Goal: Task Accomplishment & Management: Manage account settings

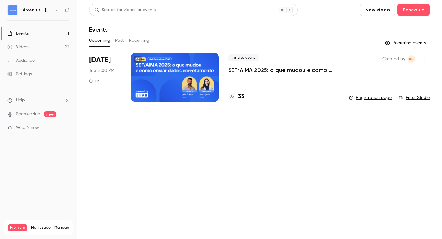
click at [55, 10] on icon "button" at bounding box center [56, 10] width 5 height 5
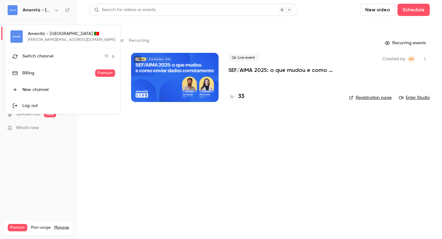
click at [47, 55] on span "Switch channel" at bounding box center [37, 56] width 31 height 6
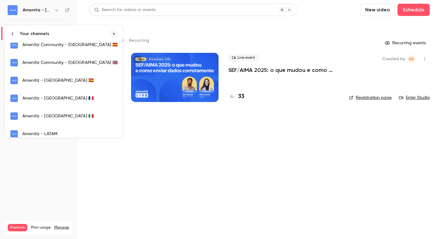
scroll to position [115, 0]
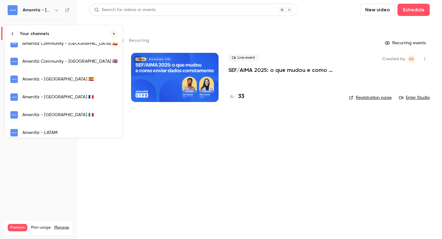
click at [52, 81] on div "Amenitiz - [GEOGRAPHIC_DATA] 🇪🇸" at bounding box center [69, 79] width 95 height 6
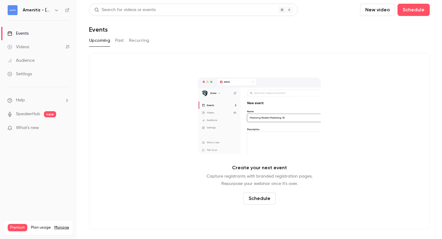
click at [116, 41] on button "Past" at bounding box center [119, 41] width 9 height 10
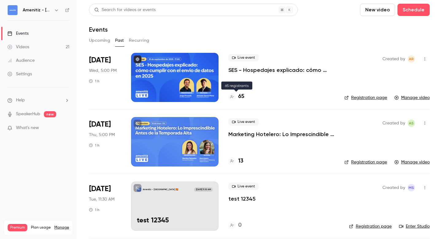
click at [241, 95] on h4 "65" at bounding box center [241, 96] width 6 height 8
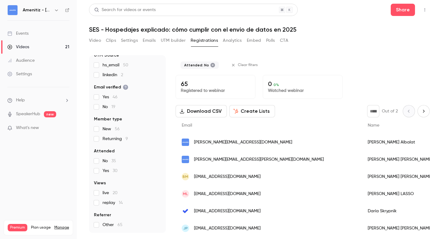
scroll to position [23, 0]
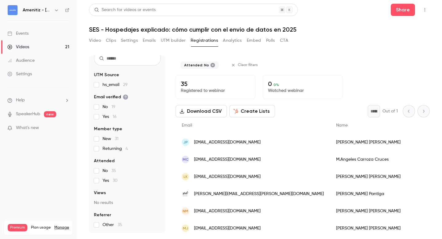
click at [252, 112] on button "Create Lists" at bounding box center [252, 111] width 46 height 12
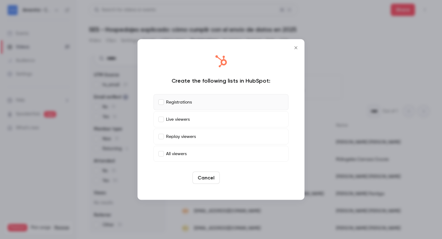
click at [235, 177] on button "Create" at bounding box center [236, 178] width 28 height 12
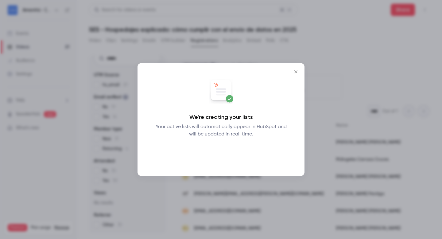
click at [222, 153] on button "Okay" at bounding box center [221, 154] width 22 height 12
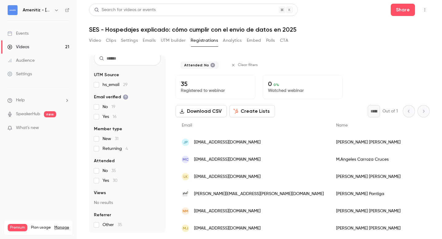
click at [98, 40] on button "Video" at bounding box center [95, 41] width 12 height 10
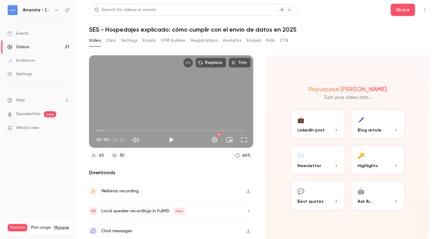
click at [28, 73] on div "Settings" at bounding box center [19, 74] width 25 height 6
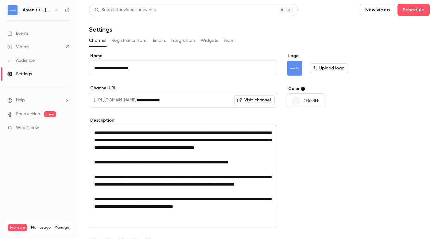
click at [220, 116] on div "**********" at bounding box center [183, 169] width 188 height 233
click at [138, 41] on button "Registration form" at bounding box center [129, 41] width 37 height 10
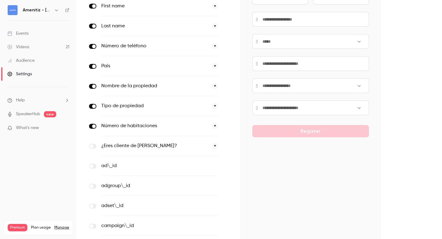
scroll to position [101, 0]
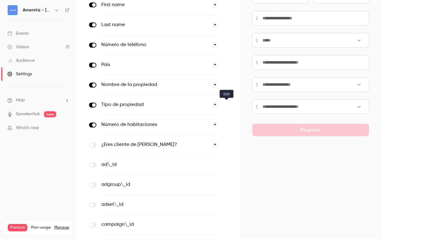
click at [228, 104] on icon "button" at bounding box center [227, 105] width 4 height 4
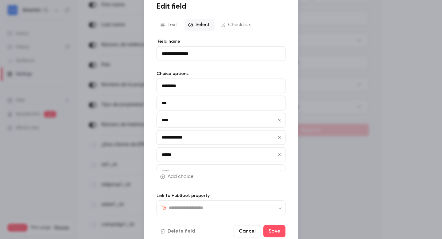
type input "**********"
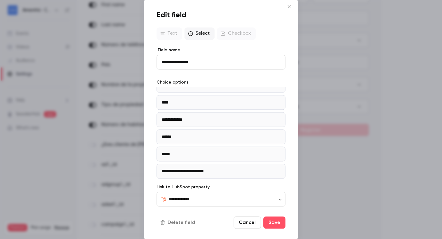
scroll to position [45, 0]
click at [246, 224] on button "Cancel" at bounding box center [247, 222] width 27 height 12
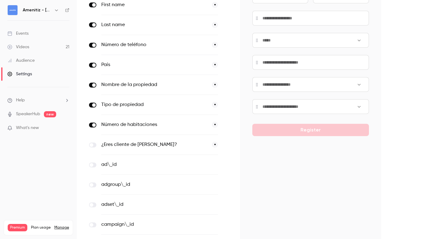
click at [216, 123] on button "*" at bounding box center [215, 125] width 6 height 6
click at [209, 124] on button "optional" at bounding box center [207, 125] width 21 height 6
click at [229, 124] on button "button" at bounding box center [226, 124] width 7 height 7
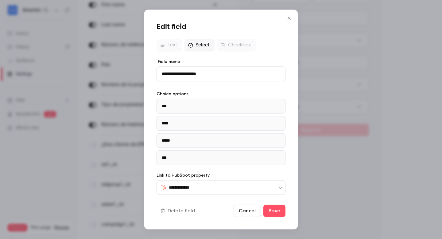
click at [289, 17] on icon "Close" at bounding box center [288, 18] width 7 height 5
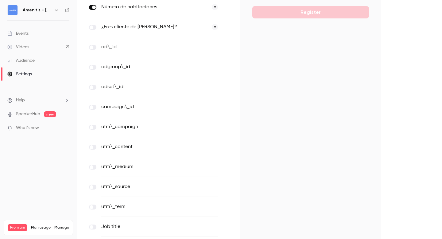
scroll to position [236, 0]
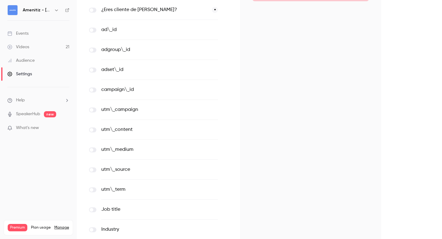
click at [93, 109] on label at bounding box center [92, 109] width 7 height 5
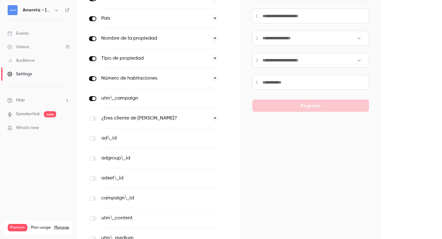
scroll to position [148, 0]
click at [92, 98] on span at bounding box center [94, 98] width 4 height 4
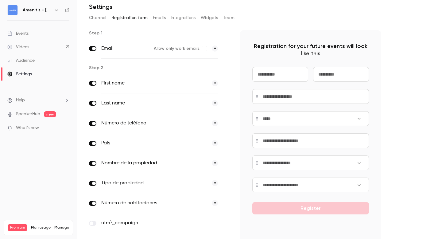
scroll to position [0, 0]
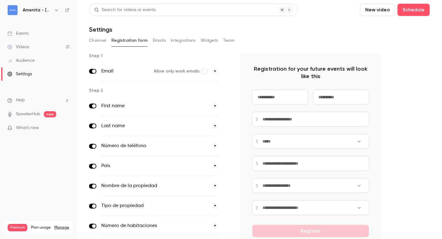
click at [159, 39] on button "Emails" at bounding box center [159, 41] width 13 height 10
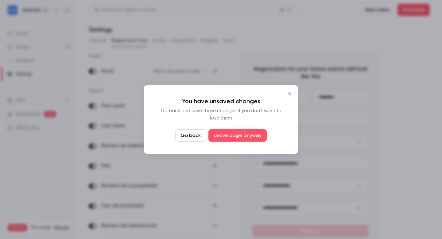
click at [196, 135] on button "Go back" at bounding box center [190, 135] width 31 height 12
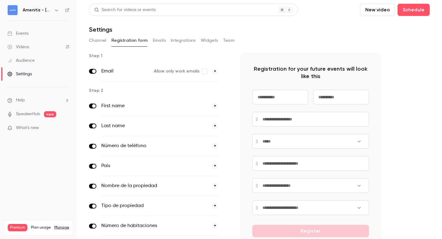
click at [155, 42] on button "Emails" at bounding box center [159, 41] width 13 height 10
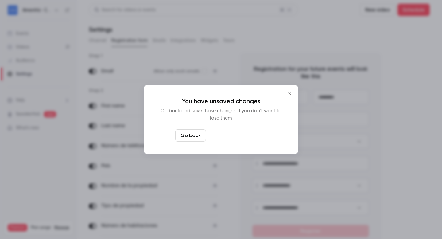
click at [230, 133] on button "Leave page anyway" at bounding box center [237, 135] width 58 height 12
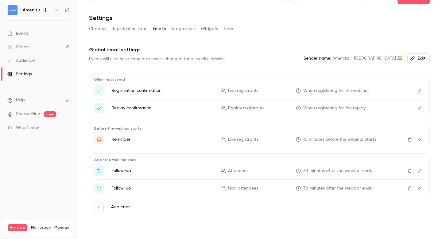
scroll to position [15, 0]
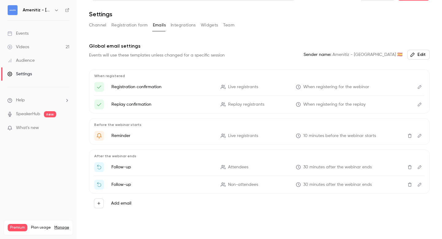
click at [419, 87] on icon "Edit" at bounding box center [420, 87] width 4 height 4
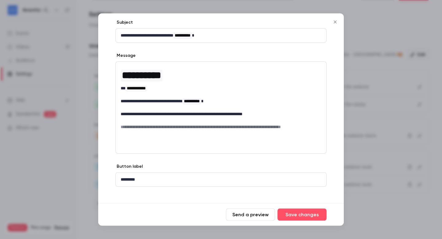
scroll to position [37, 0]
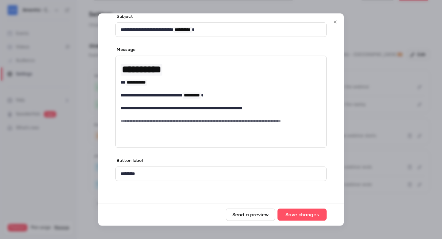
click at [337, 22] on icon "Close" at bounding box center [334, 22] width 7 height 5
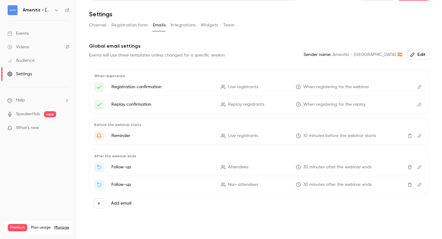
click at [183, 26] on button "Integrations" at bounding box center [183, 25] width 25 height 10
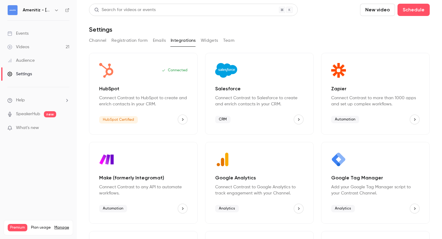
click at [209, 37] on button "Widgets" at bounding box center [209, 41] width 17 height 10
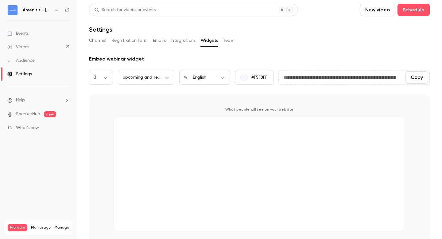
click at [230, 38] on button "Team" at bounding box center [229, 41] width 12 height 10
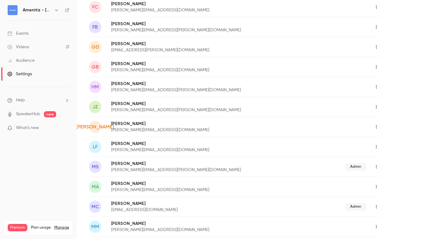
scroll to position [301, 0]
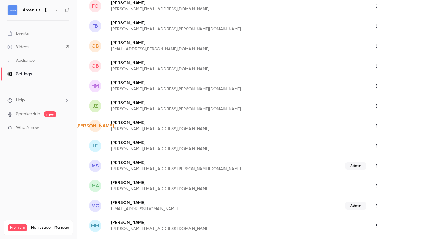
click at [376, 85] on icon "button" at bounding box center [376, 86] width 5 height 4
click at [383, 113] on li "Delete member" at bounding box center [403, 118] width 66 height 16
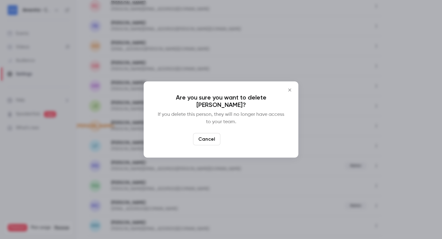
click at [233, 137] on button "Delete" at bounding box center [236, 139] width 26 height 12
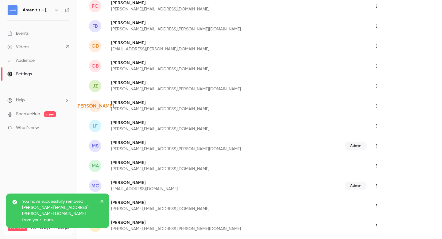
click at [375, 86] on icon "button" at bounding box center [376, 86] width 5 height 4
click at [389, 116] on div "Delete member" at bounding box center [408, 117] width 47 height 6
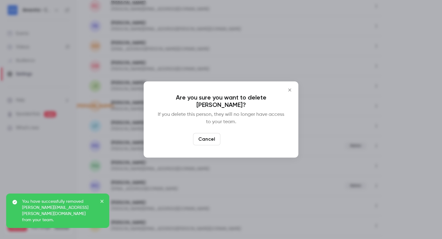
click at [236, 141] on button "Delete" at bounding box center [236, 139] width 26 height 12
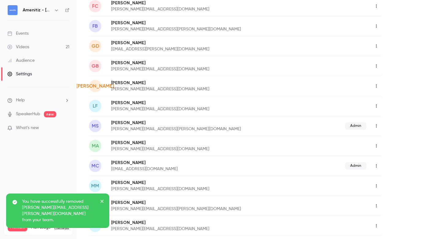
click at [375, 106] on icon "button" at bounding box center [376, 106] width 5 height 4
click at [387, 137] on div "Delete member" at bounding box center [408, 137] width 47 height 6
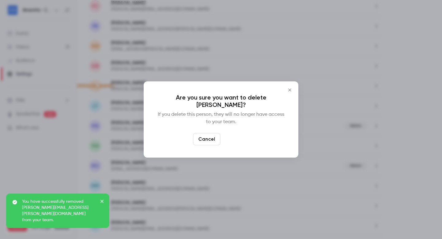
click at [235, 138] on button "Delete" at bounding box center [236, 139] width 26 height 12
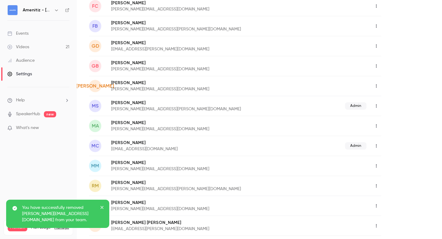
click at [377, 104] on icon "button" at bounding box center [376, 106] width 5 height 4
click at [390, 135] on div "Delete member" at bounding box center [408, 137] width 47 height 6
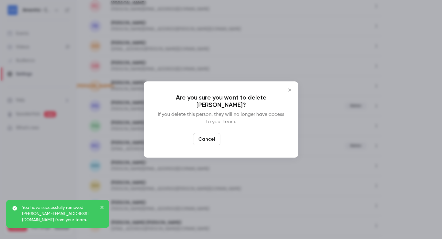
click at [238, 133] on button "Delete" at bounding box center [236, 139] width 26 height 12
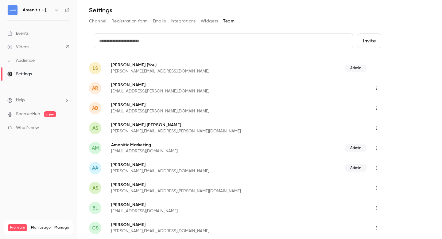
scroll to position [23, 0]
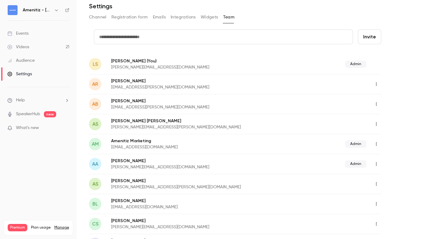
click at [375, 123] on icon "button" at bounding box center [376, 124] width 5 height 4
click at [388, 153] on div "Delete member" at bounding box center [408, 156] width 47 height 6
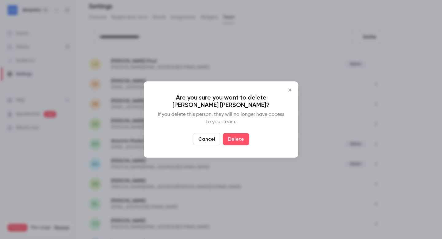
click at [237, 130] on div "Are you sure you want to delete [PERSON_NAME] [PERSON_NAME]? If you delete this…" at bounding box center [221, 119] width 155 height 76
click at [237, 135] on button "Delete" at bounding box center [236, 139] width 26 height 12
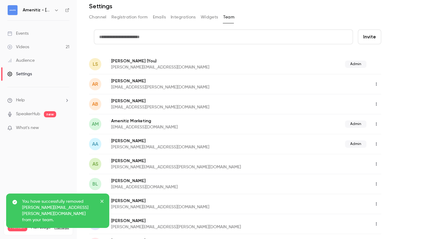
click at [377, 142] on icon "button" at bounding box center [376, 144] width 5 height 4
click at [385, 172] on li "Delete member" at bounding box center [403, 176] width 66 height 16
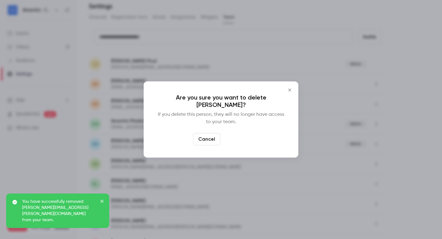
click at [238, 139] on button "Delete" at bounding box center [236, 139] width 26 height 12
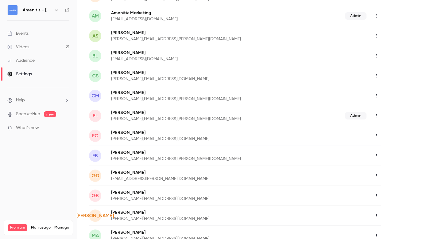
scroll to position [133, 0]
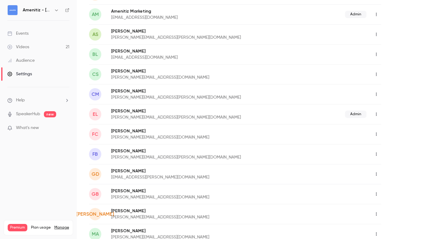
click at [377, 134] on icon "button" at bounding box center [376, 134] width 5 height 4
click at [392, 165] on div "Delete member" at bounding box center [408, 166] width 47 height 6
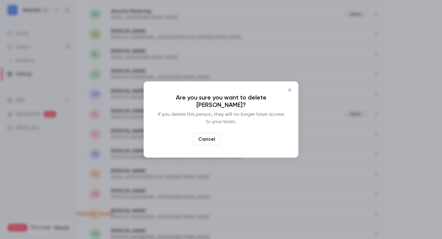
click at [232, 141] on button "Delete" at bounding box center [236, 139] width 26 height 12
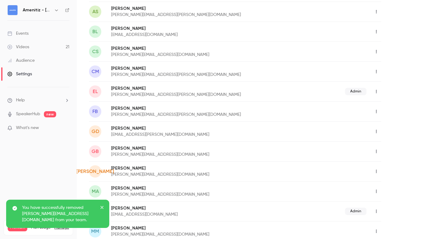
scroll to position [166, 0]
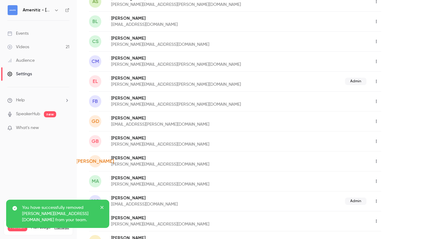
click at [375, 119] on icon "button" at bounding box center [376, 121] width 5 height 4
click at [391, 150] on div "Delete member" at bounding box center [408, 153] width 47 height 6
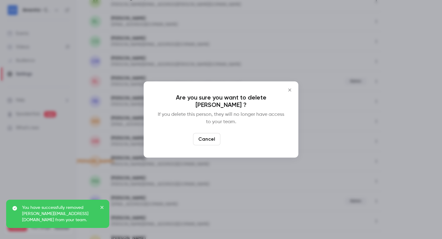
click at [233, 141] on button "Delete" at bounding box center [236, 139] width 26 height 12
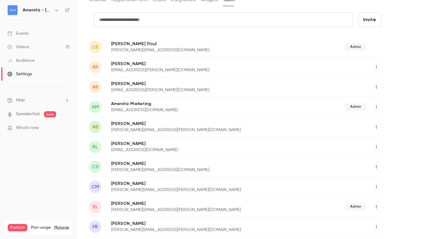
scroll to position [0, 0]
